Goal: Task Accomplishment & Management: Manage account settings

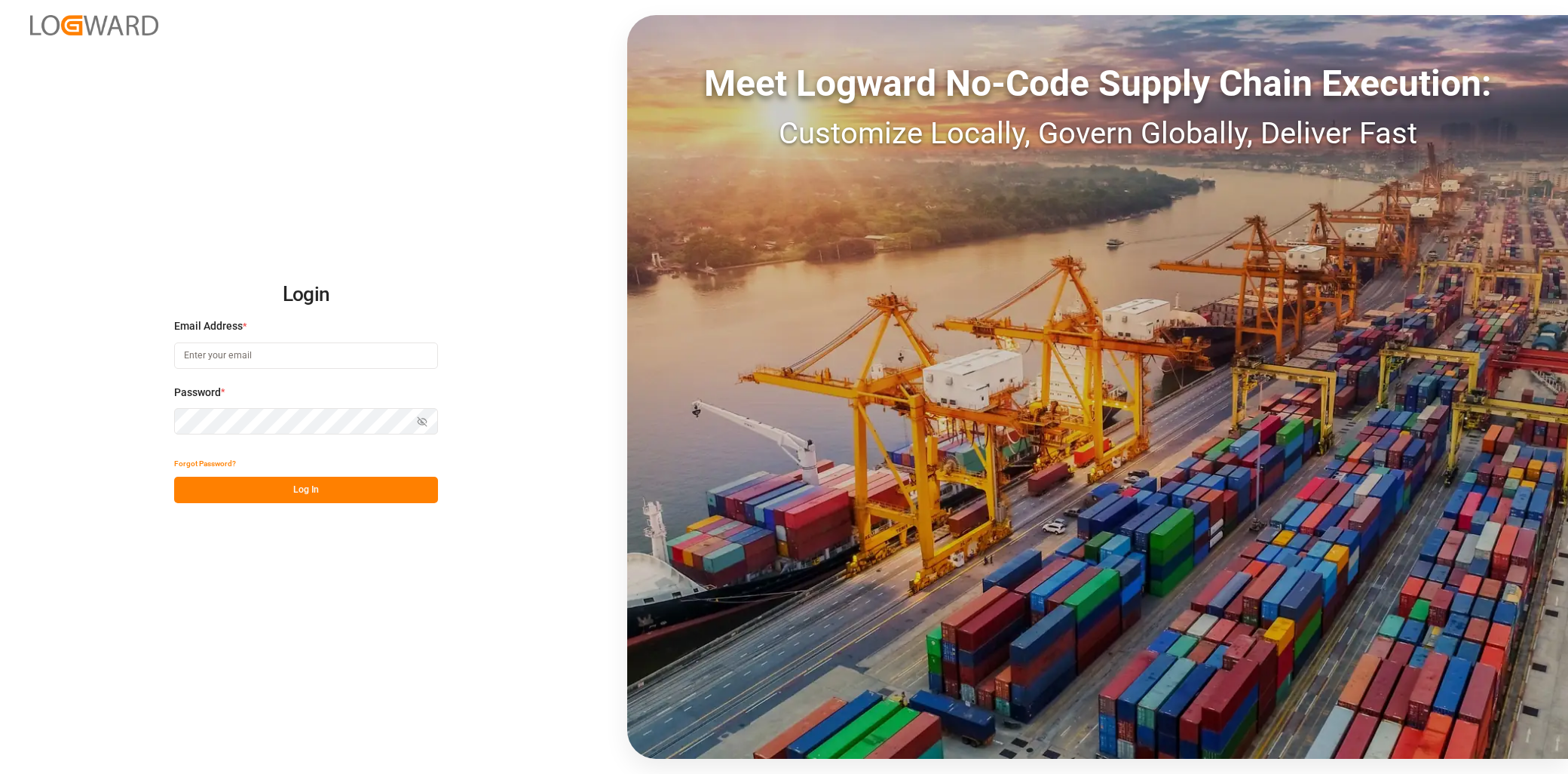
type input "[EMAIL_ADDRESS][PERSON_NAME][DOMAIN_NAME]"
click at [296, 463] on div "Forgot Password?" at bounding box center [307, 463] width 264 height 26
click at [306, 480] on button "Log In" at bounding box center [307, 490] width 264 height 26
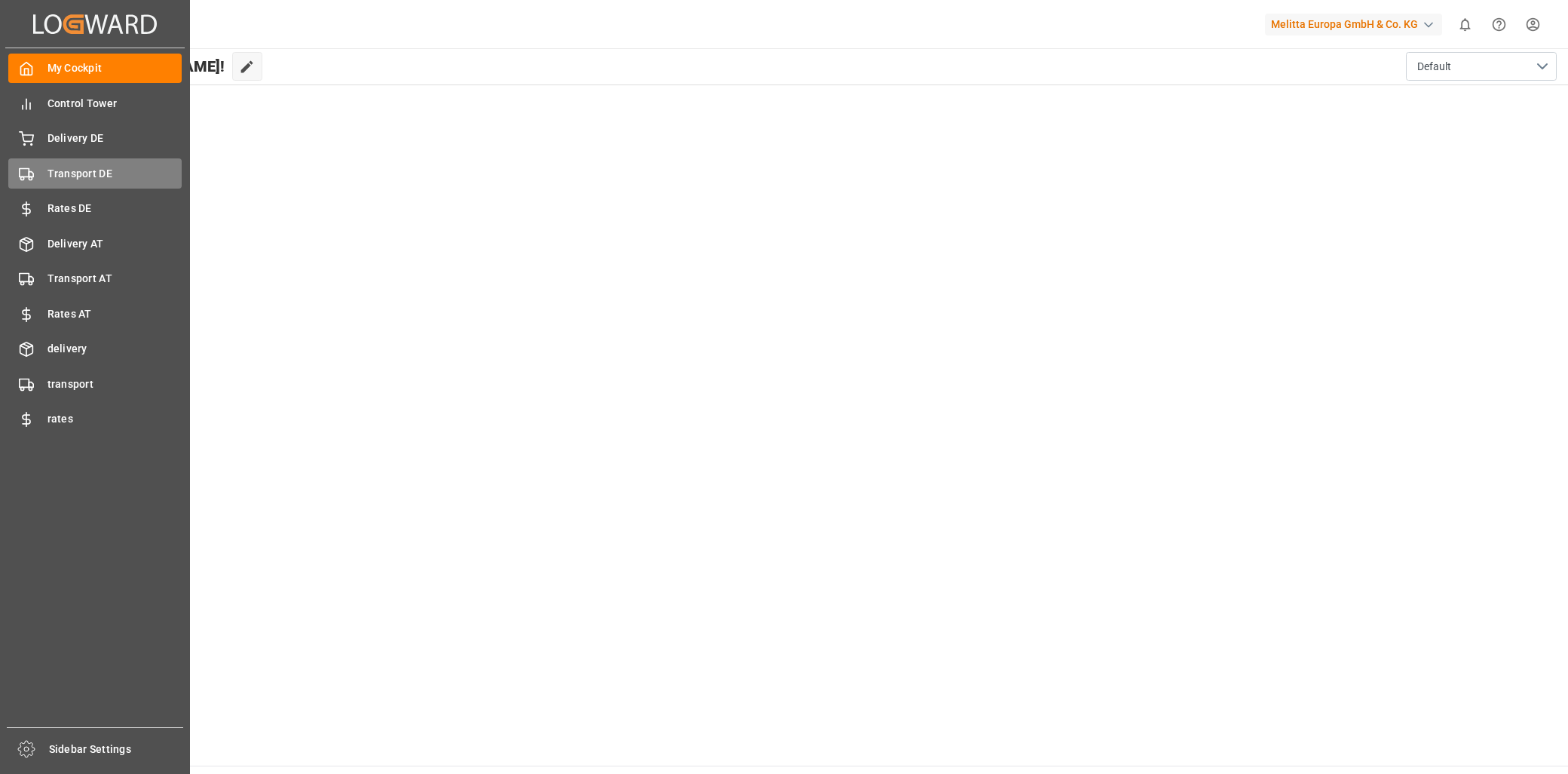
click at [118, 170] on span "Transport DE" at bounding box center [114, 174] width 135 height 16
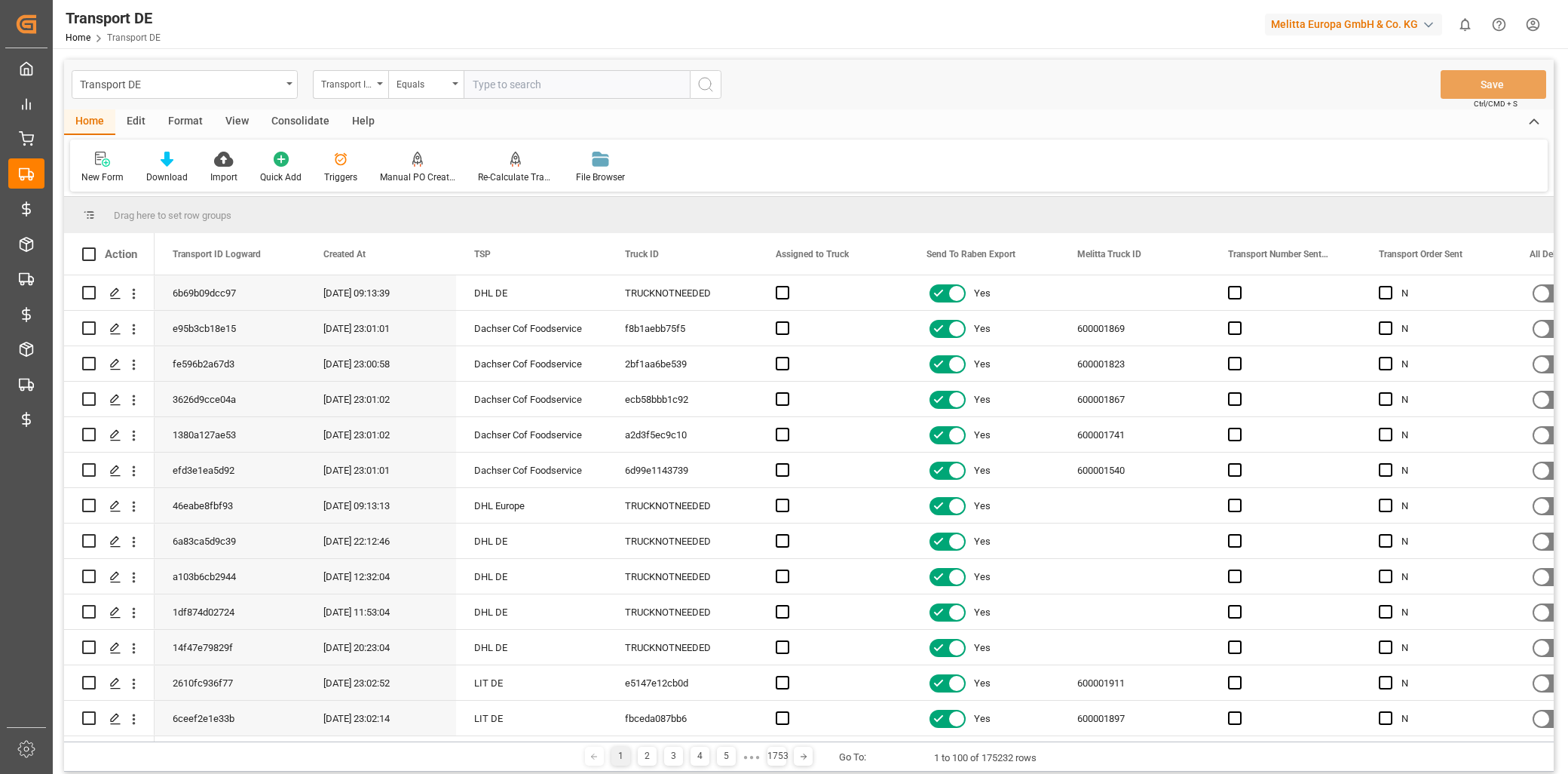
click at [157, 118] on div "Format" at bounding box center [185, 122] width 58 height 25
click at [139, 123] on div "Edit" at bounding box center [136, 122] width 42 height 25
click at [382, 160] on icon at bounding box center [385, 160] width 15 height 15
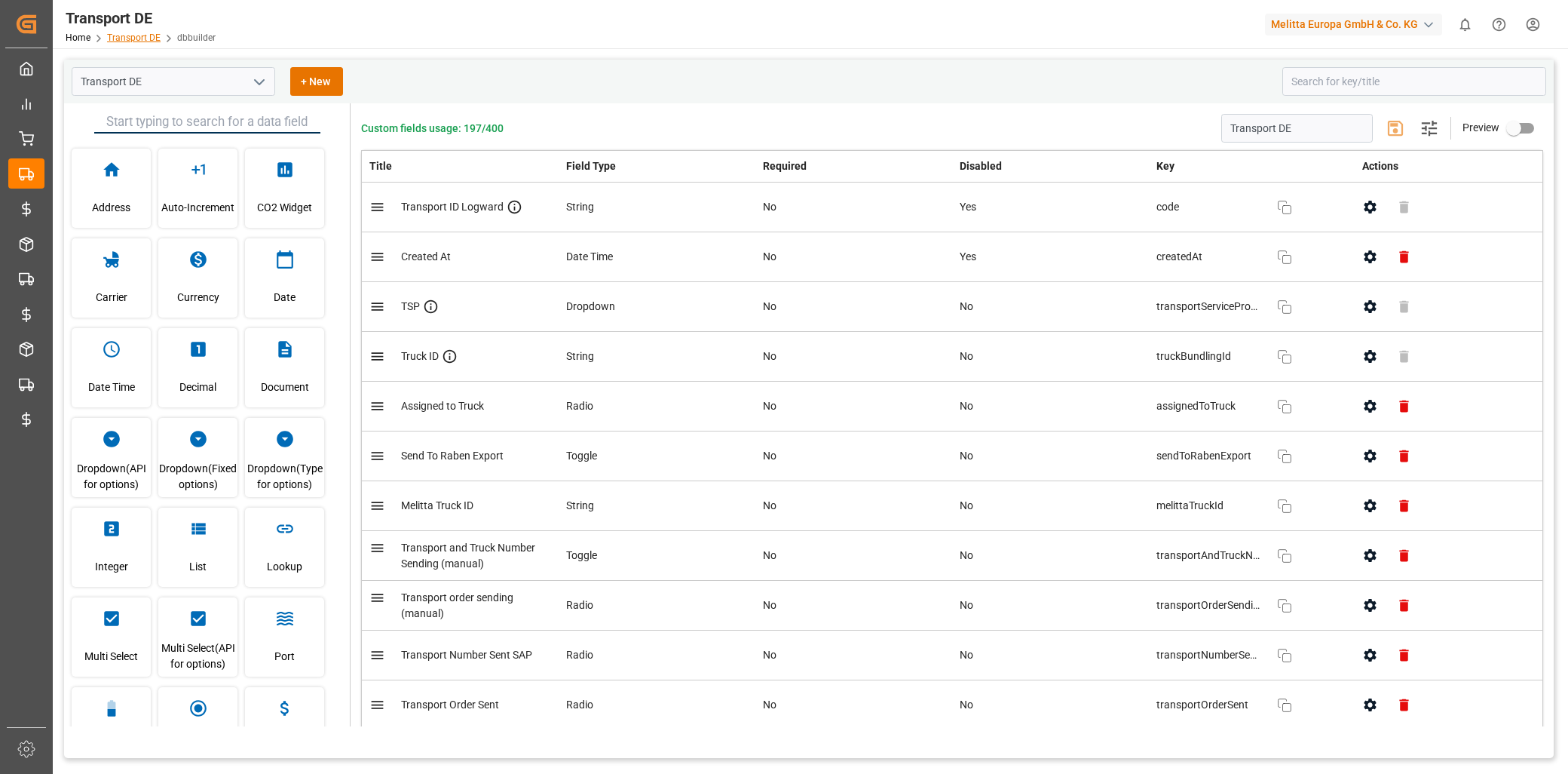
click at [126, 39] on link "Transport DE" at bounding box center [133, 37] width 54 height 10
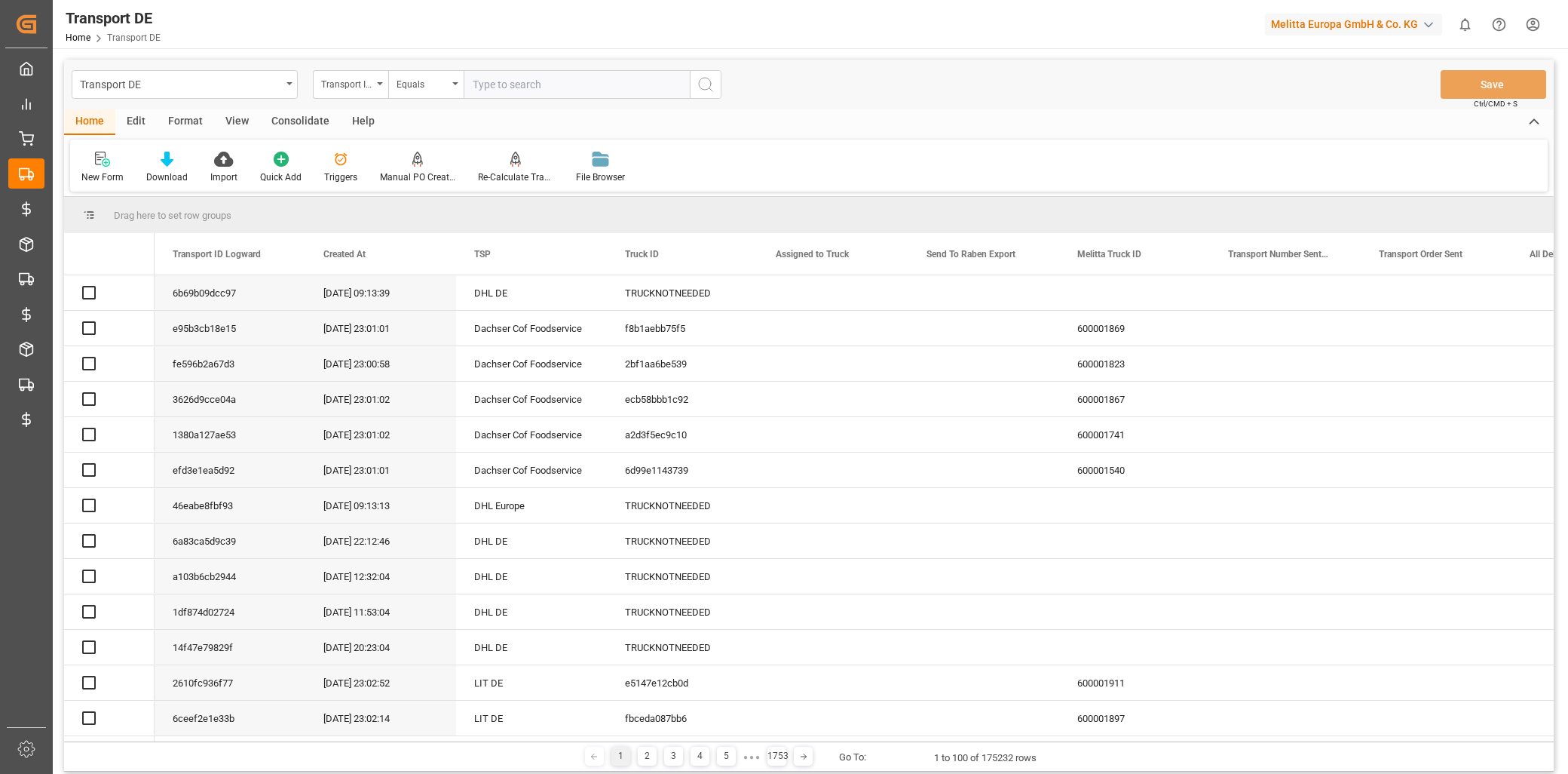
click at [138, 124] on div "Edit" at bounding box center [136, 122] width 42 height 25
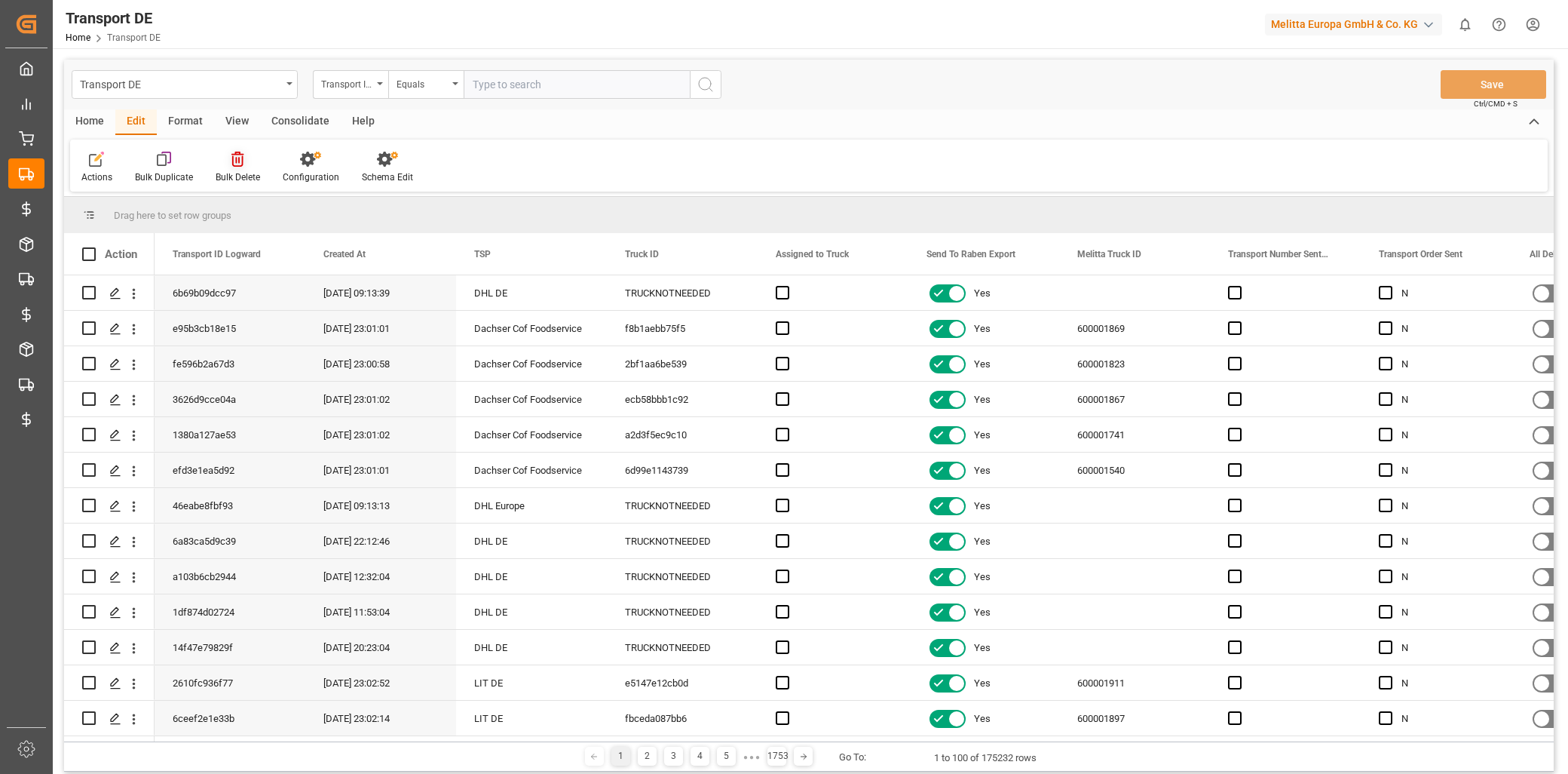
click at [266, 159] on div "Bulk Delete" at bounding box center [238, 167] width 67 height 33
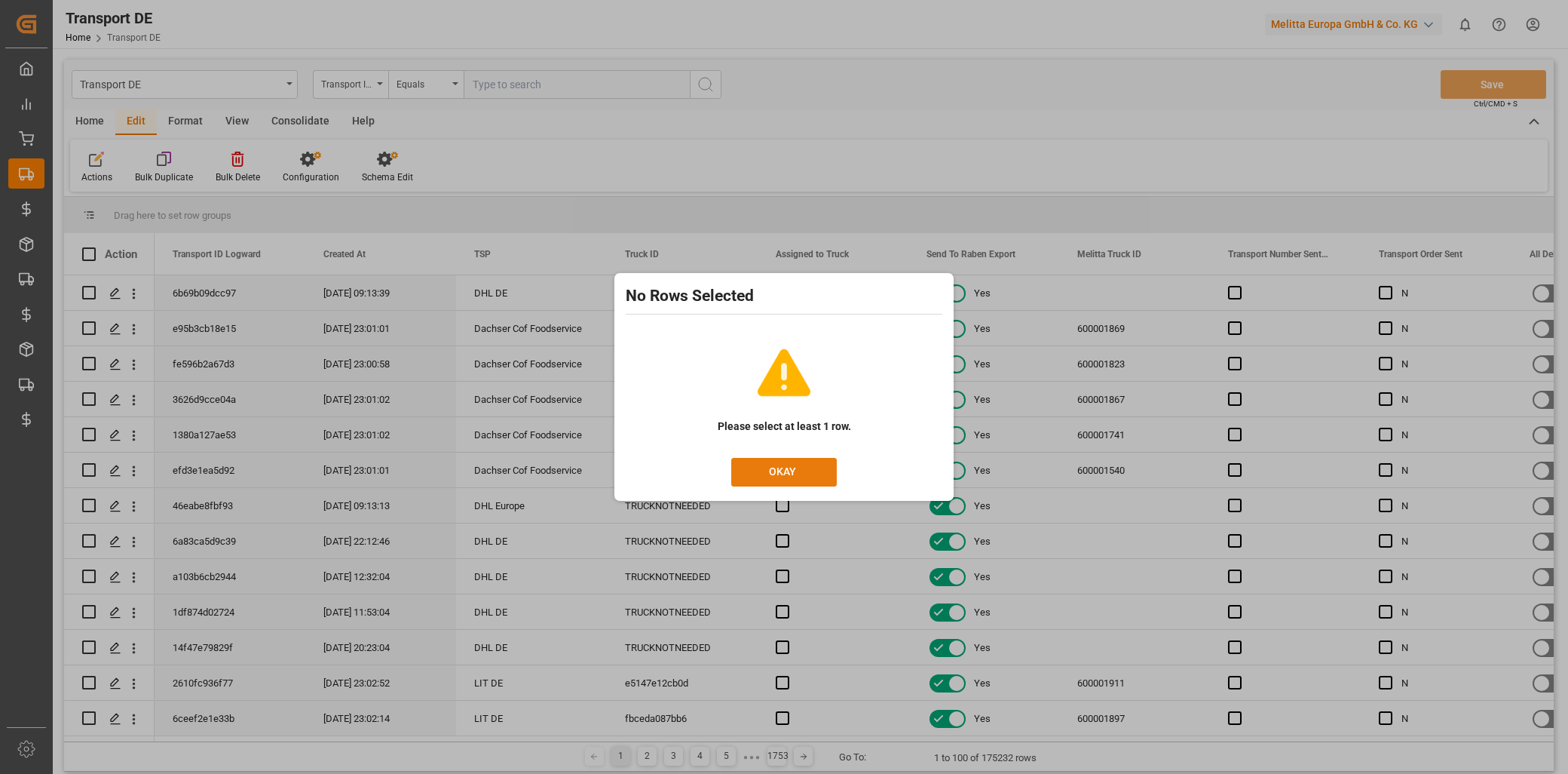
click at [819, 469] on button "OKAY" at bounding box center [784, 472] width 106 height 28
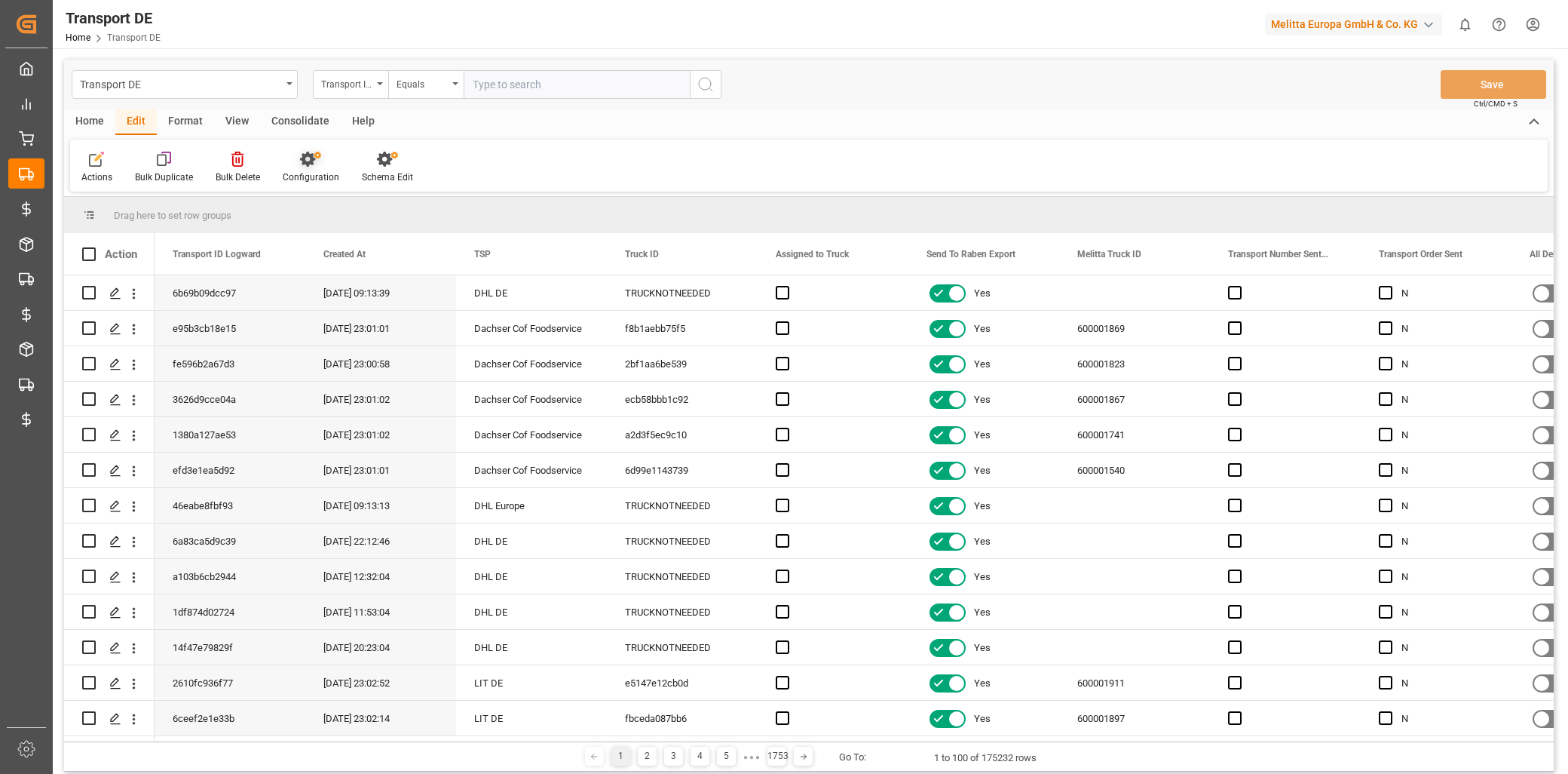
click at [314, 161] on icon at bounding box center [310, 160] width 21 height 15
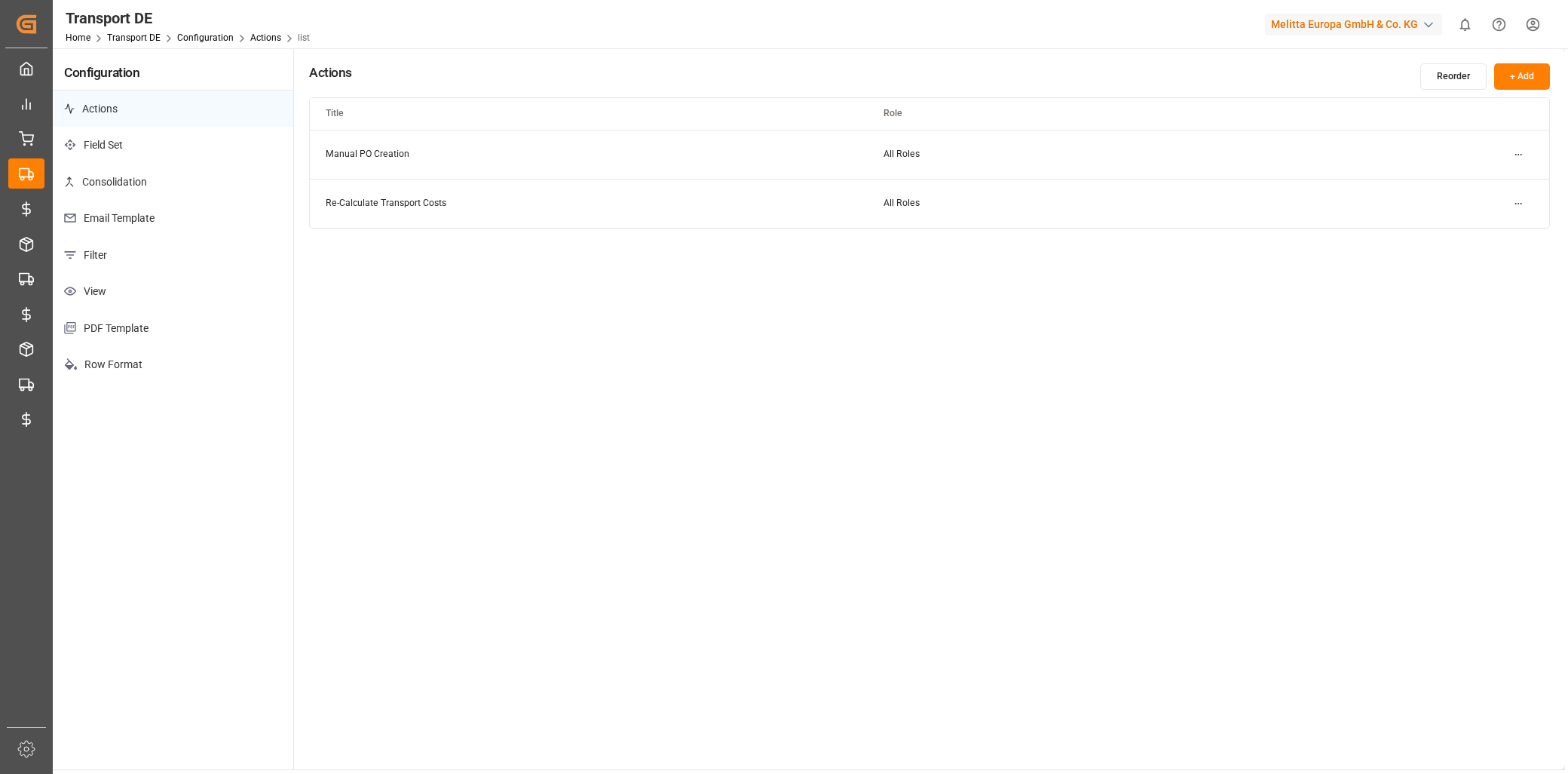
click at [131, 216] on p "Email Template" at bounding box center [173, 218] width 241 height 37
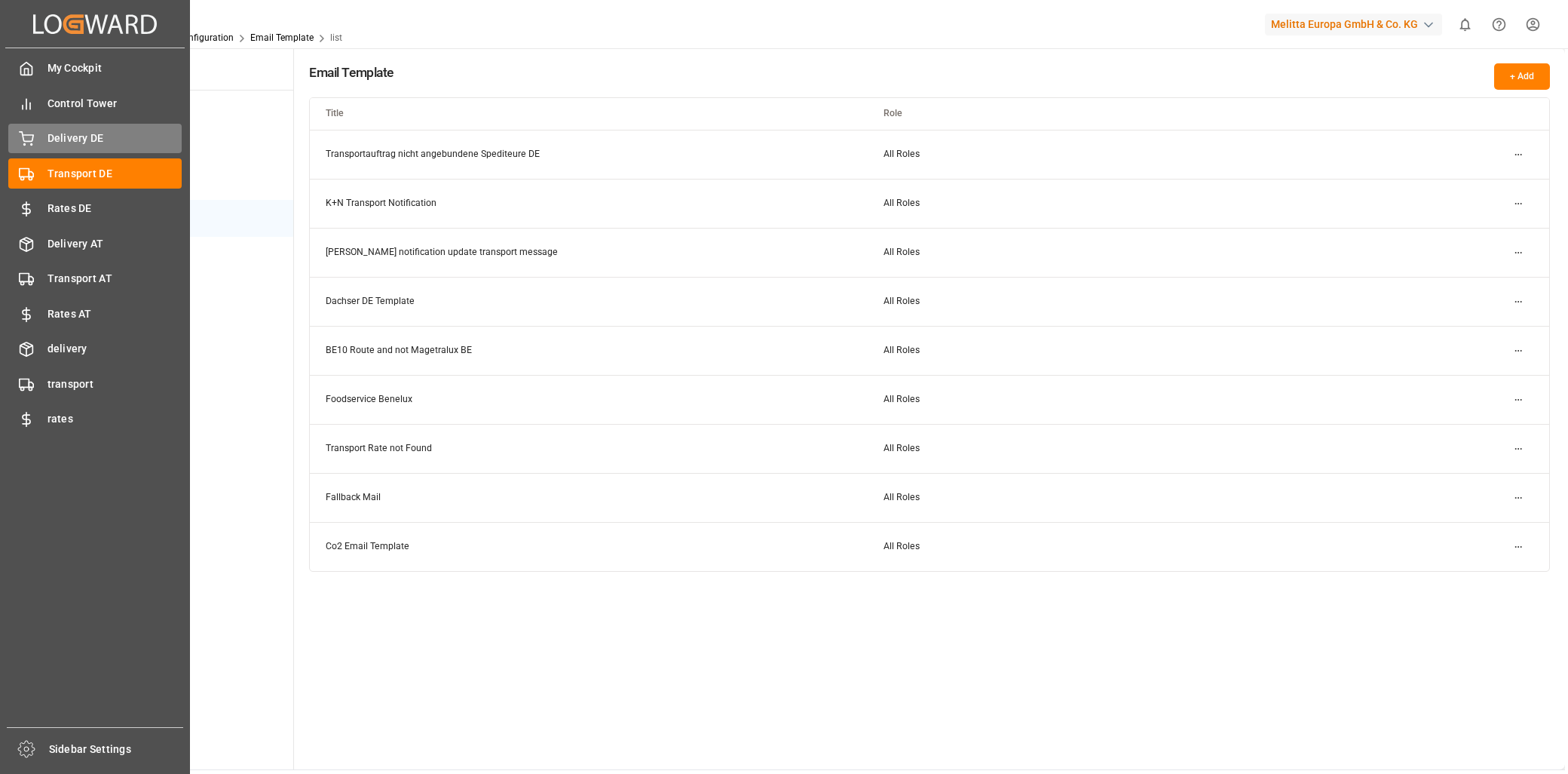
click at [62, 144] on span "Delivery DE" at bounding box center [114, 138] width 135 height 16
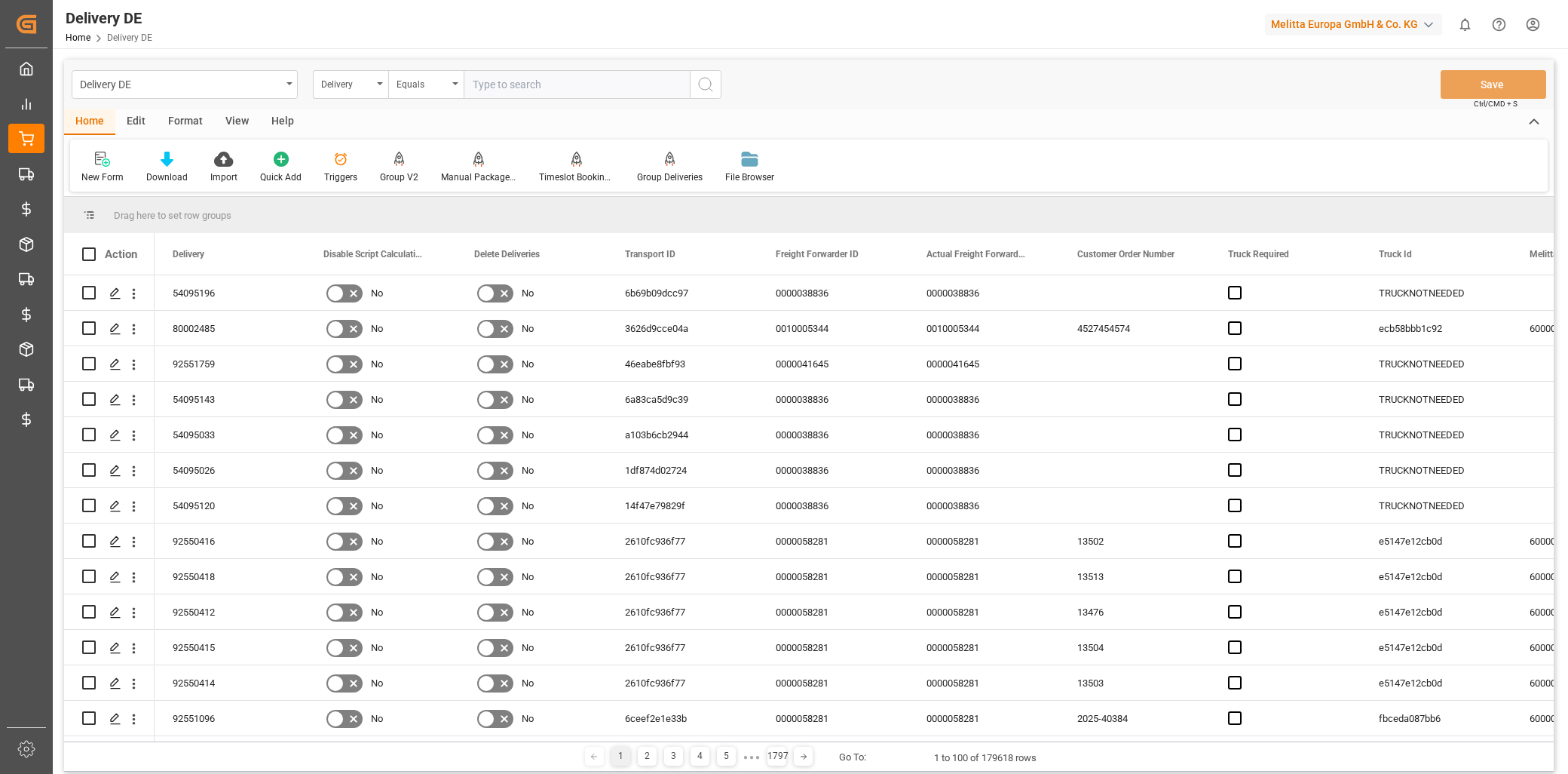
click at [139, 119] on div "Edit" at bounding box center [136, 122] width 42 height 25
click at [328, 167] on div "Configuration" at bounding box center [311, 167] width 79 height 33
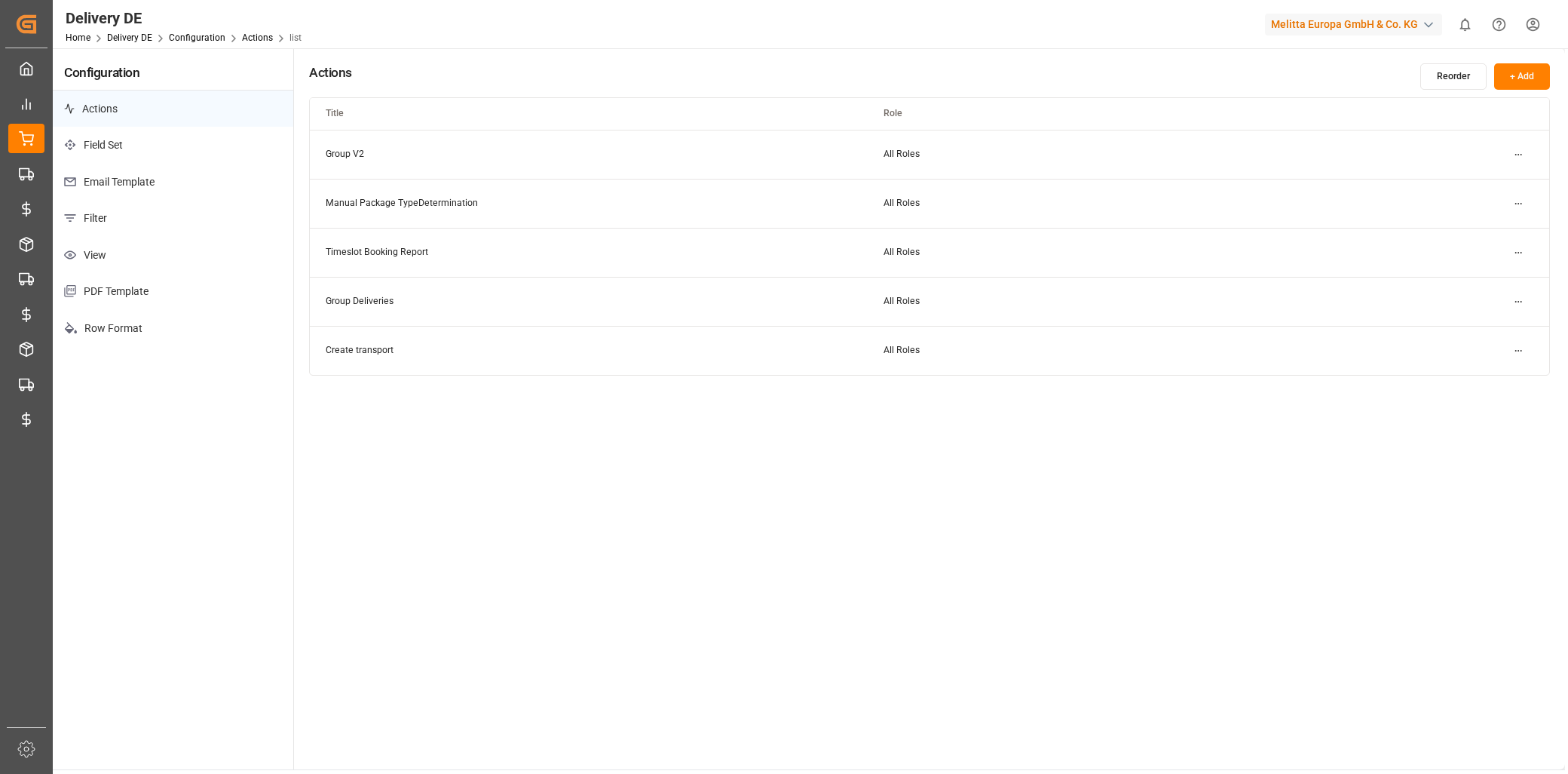
click at [190, 194] on p "Email Template" at bounding box center [173, 181] width 241 height 37
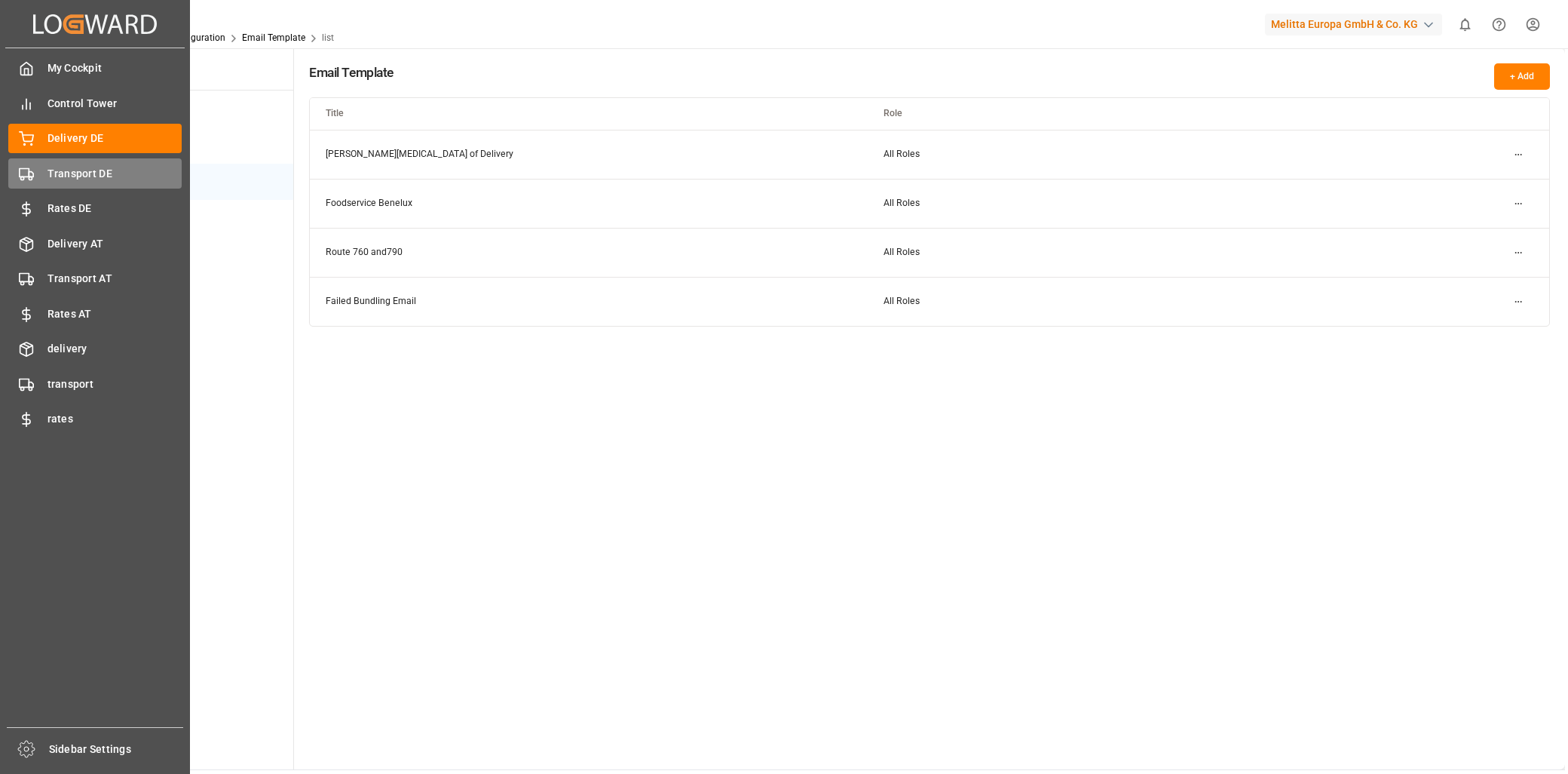
click at [56, 171] on span "Transport DE" at bounding box center [114, 174] width 135 height 16
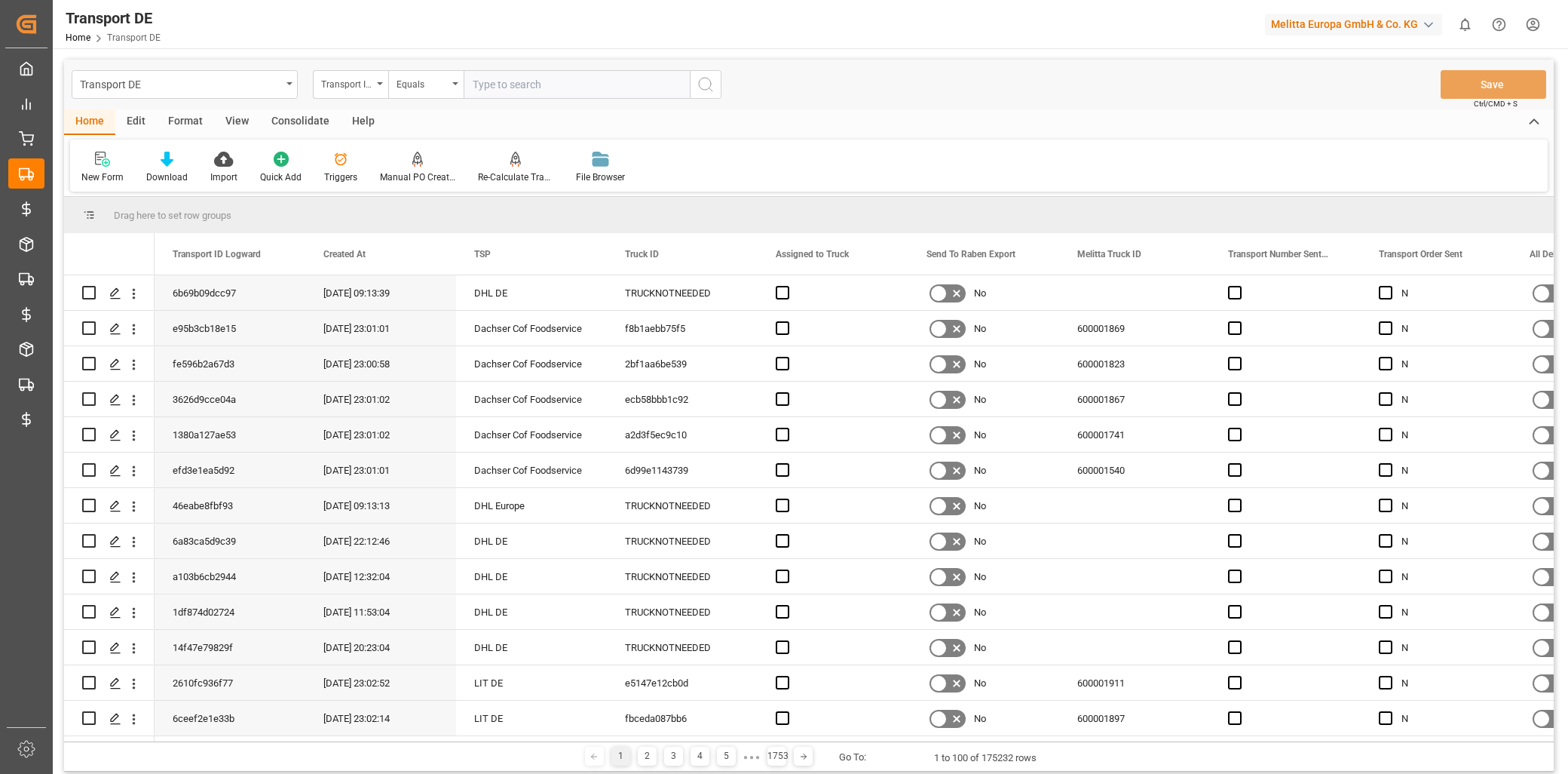
click at [143, 126] on div "Edit" at bounding box center [136, 122] width 42 height 25
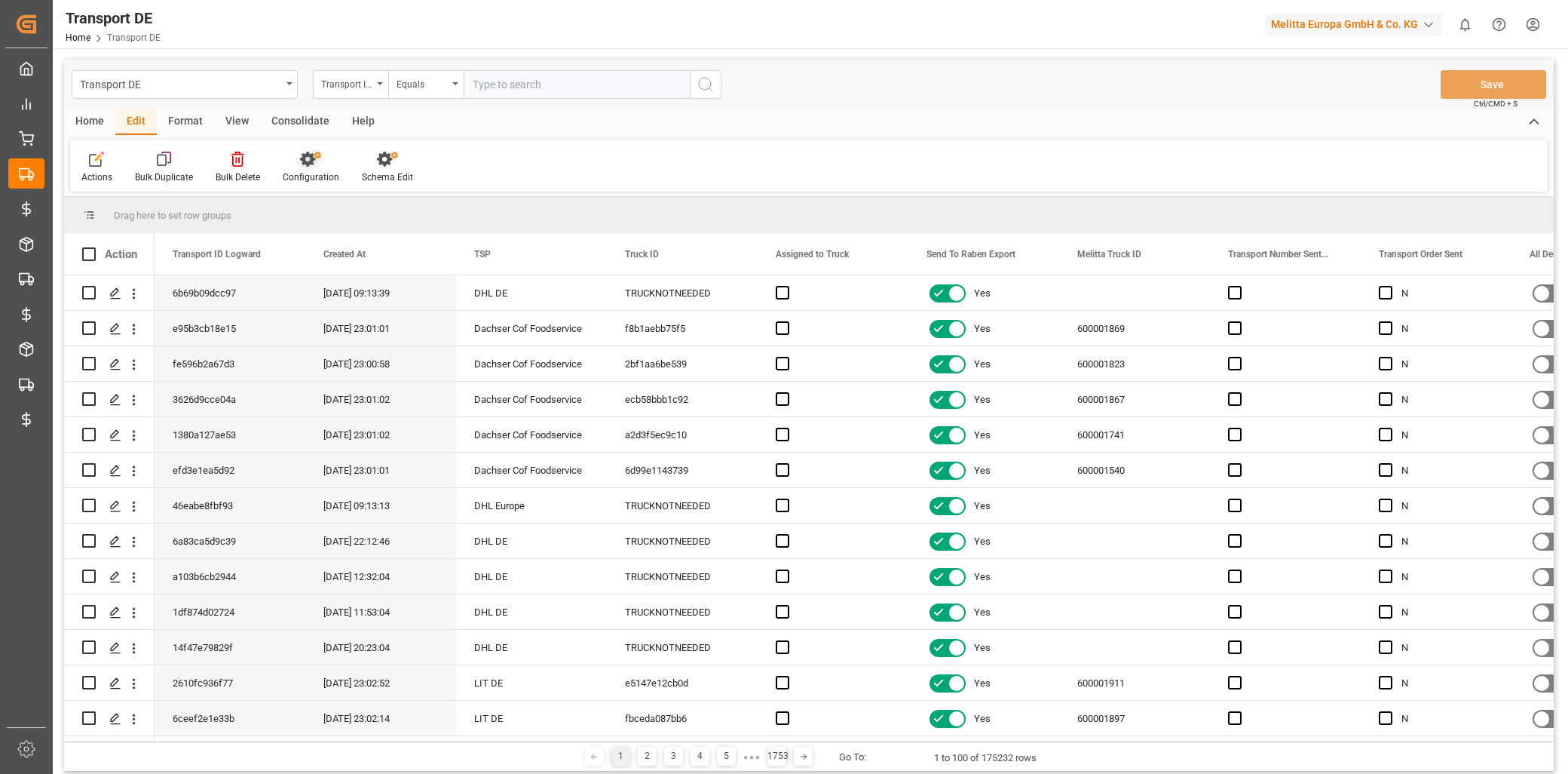
click at [310, 159] on icon at bounding box center [308, 160] width 15 height 15
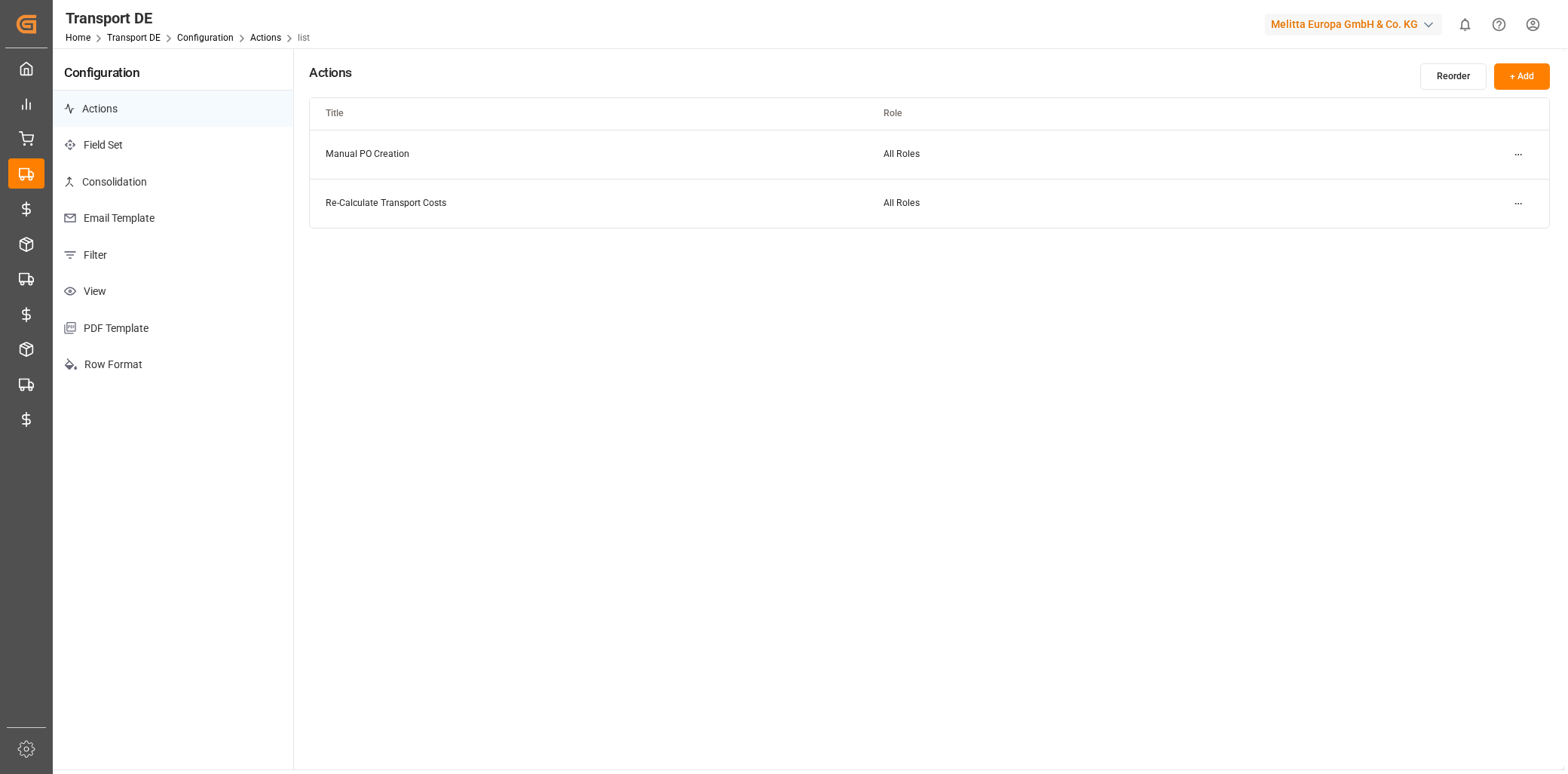
click at [158, 200] on p "Email Template" at bounding box center [173, 218] width 241 height 37
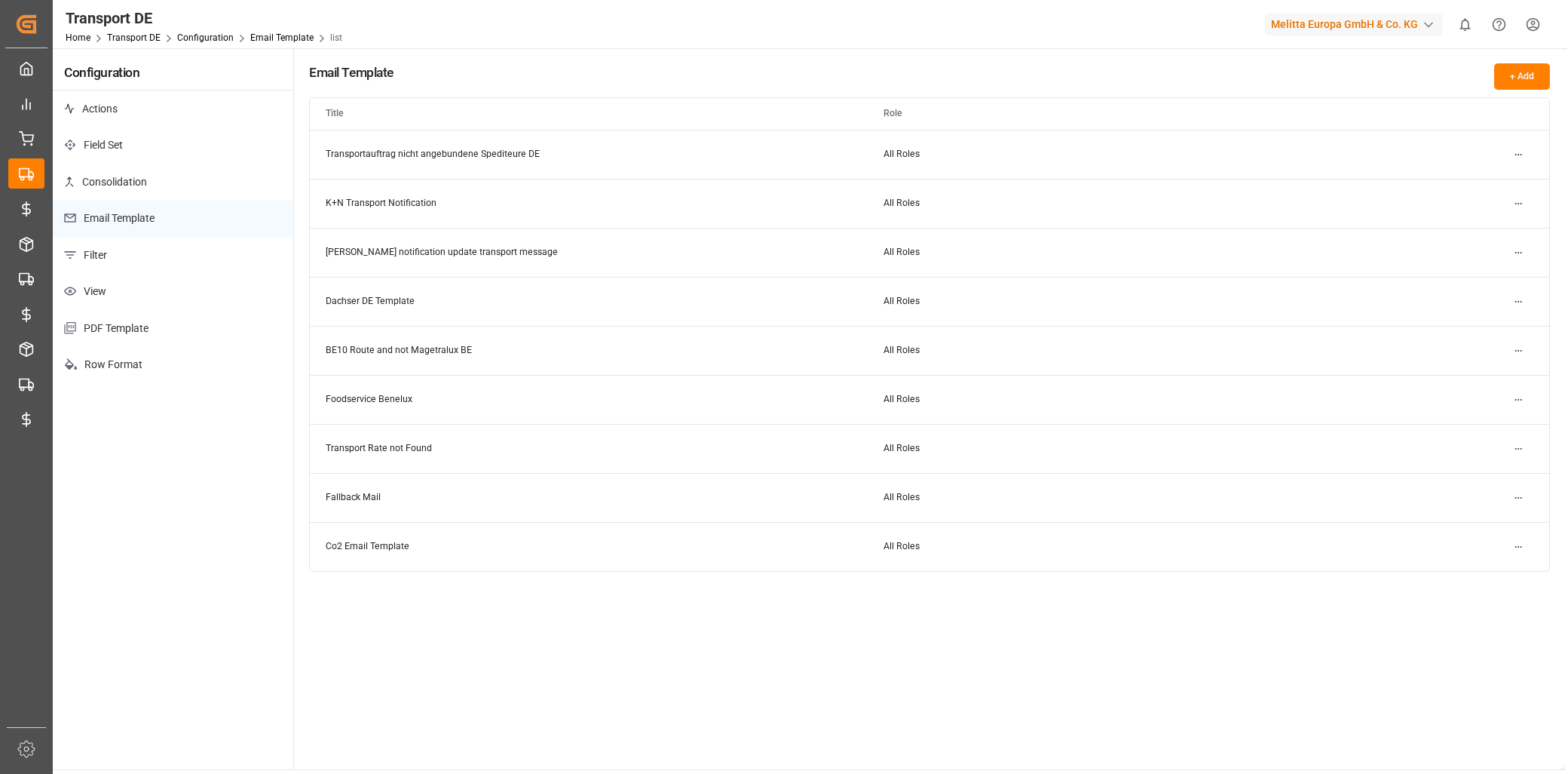
click at [1513, 156] on html "Created by potrace 1.15, written by [PERSON_NAME] [DATE]-[DATE] Created by potr…" at bounding box center [784, 387] width 1568 height 774
click at [1496, 175] on div "Edit" at bounding box center [1492, 184] width 77 height 21
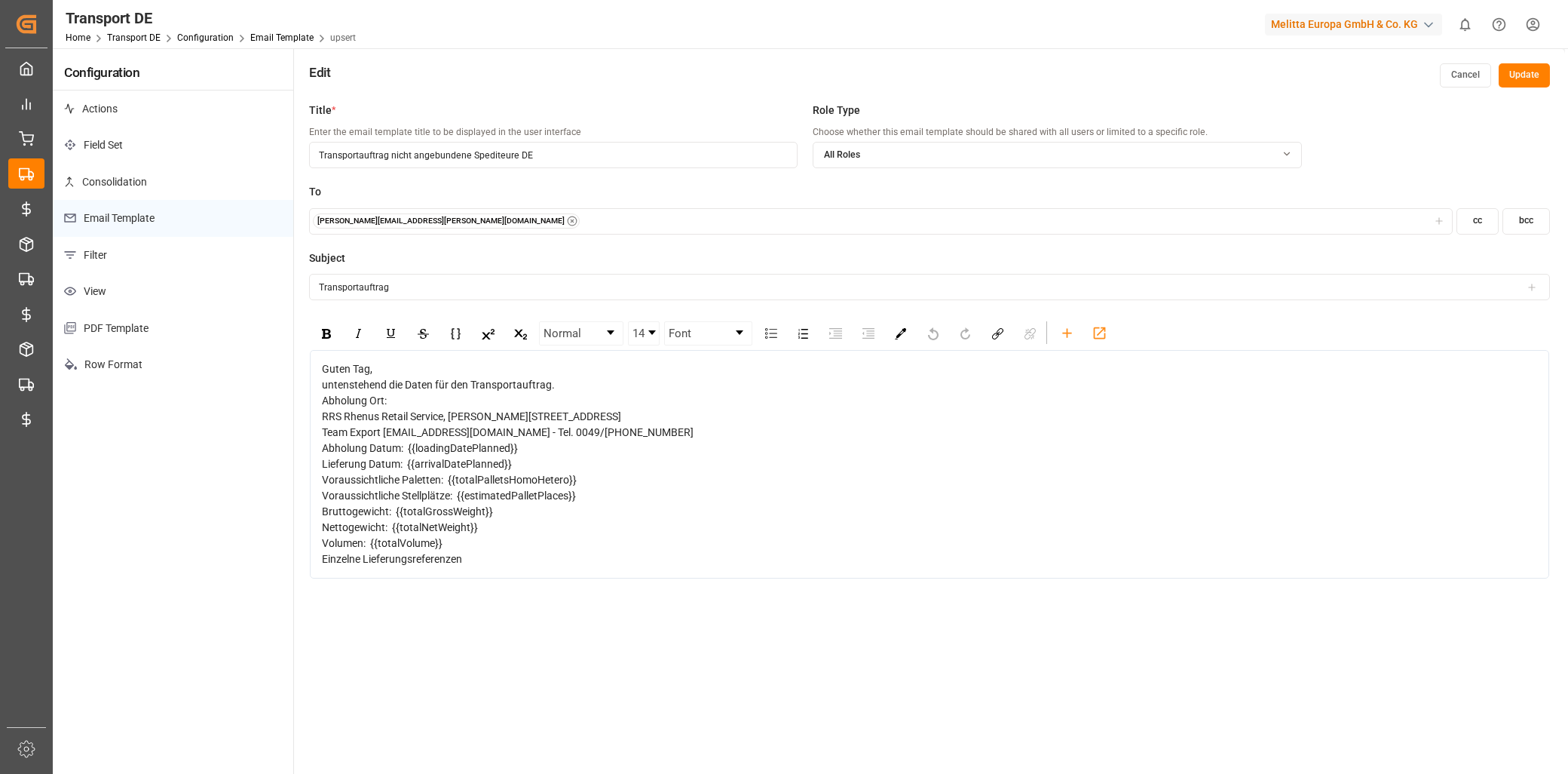
click at [1455, 84] on button "Cancel" at bounding box center [1465, 76] width 51 height 25
